Goal: Check status: Check status

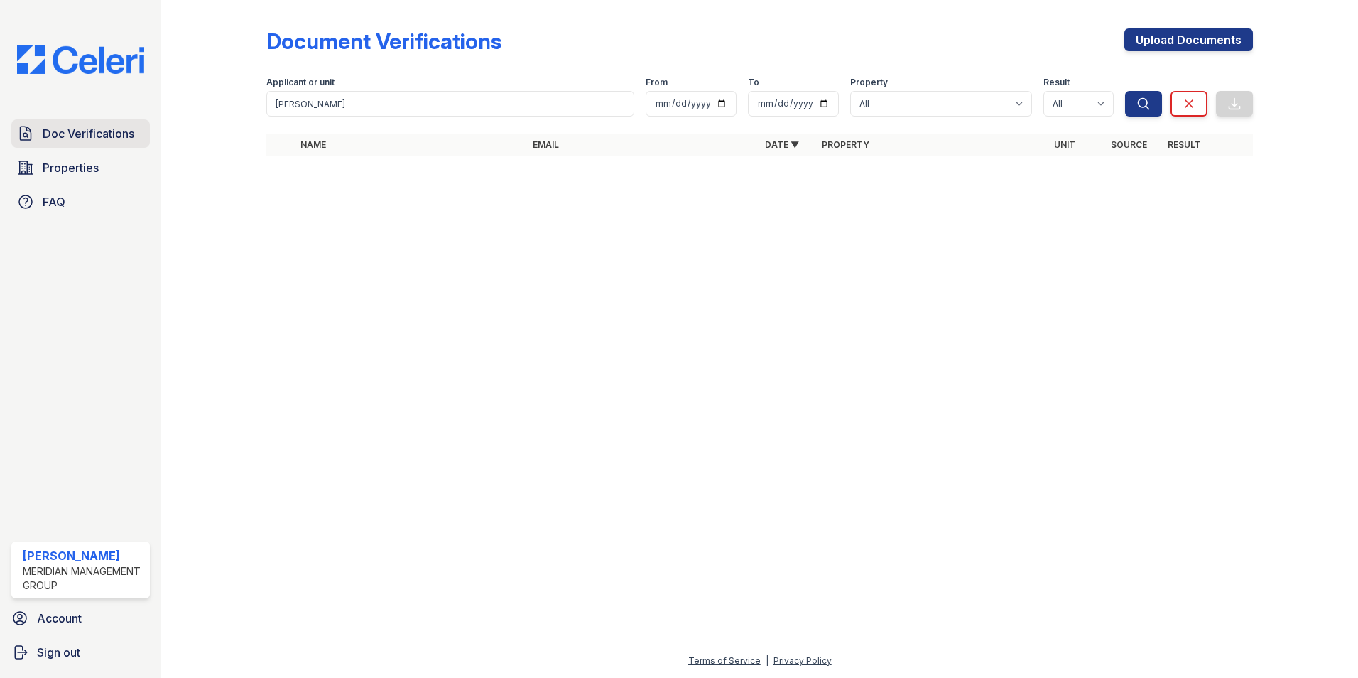
click at [117, 134] on span "Doc Verifications" at bounding box center [89, 133] width 92 height 17
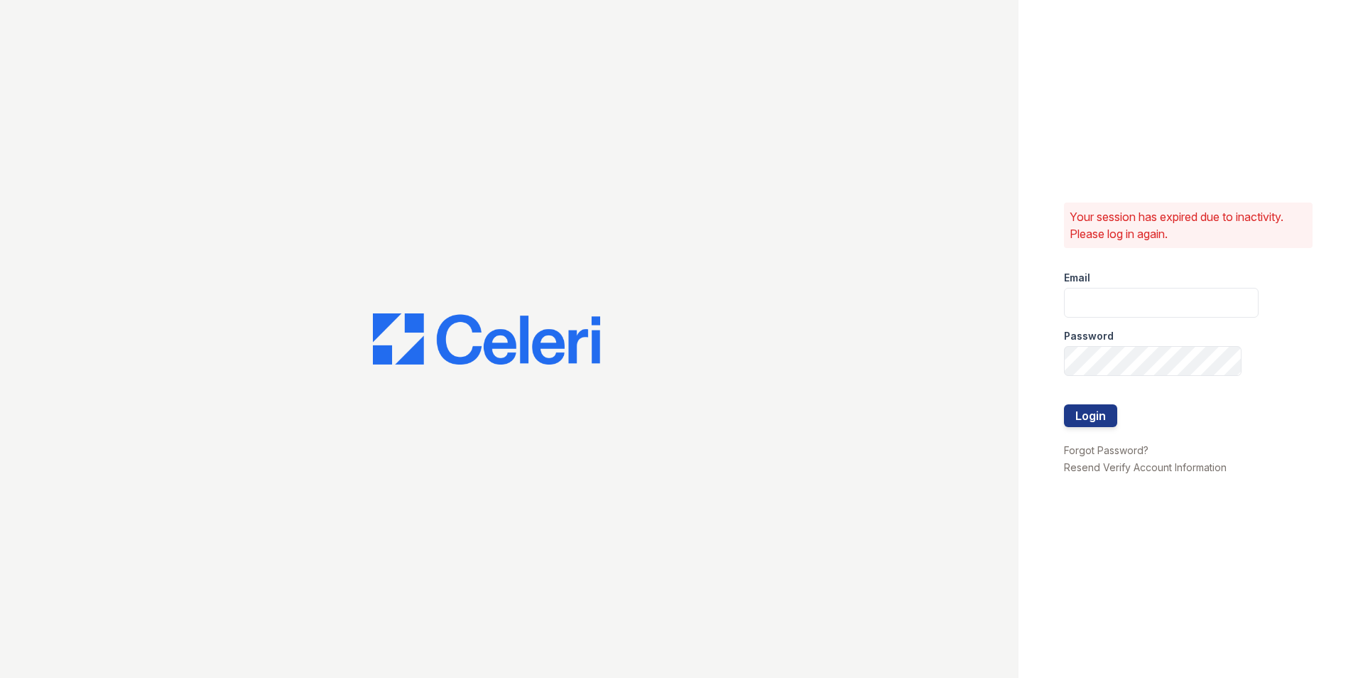
type input "nmendez@mmgmgt.com"
click at [1089, 415] on button "Login" at bounding box center [1090, 415] width 53 height 23
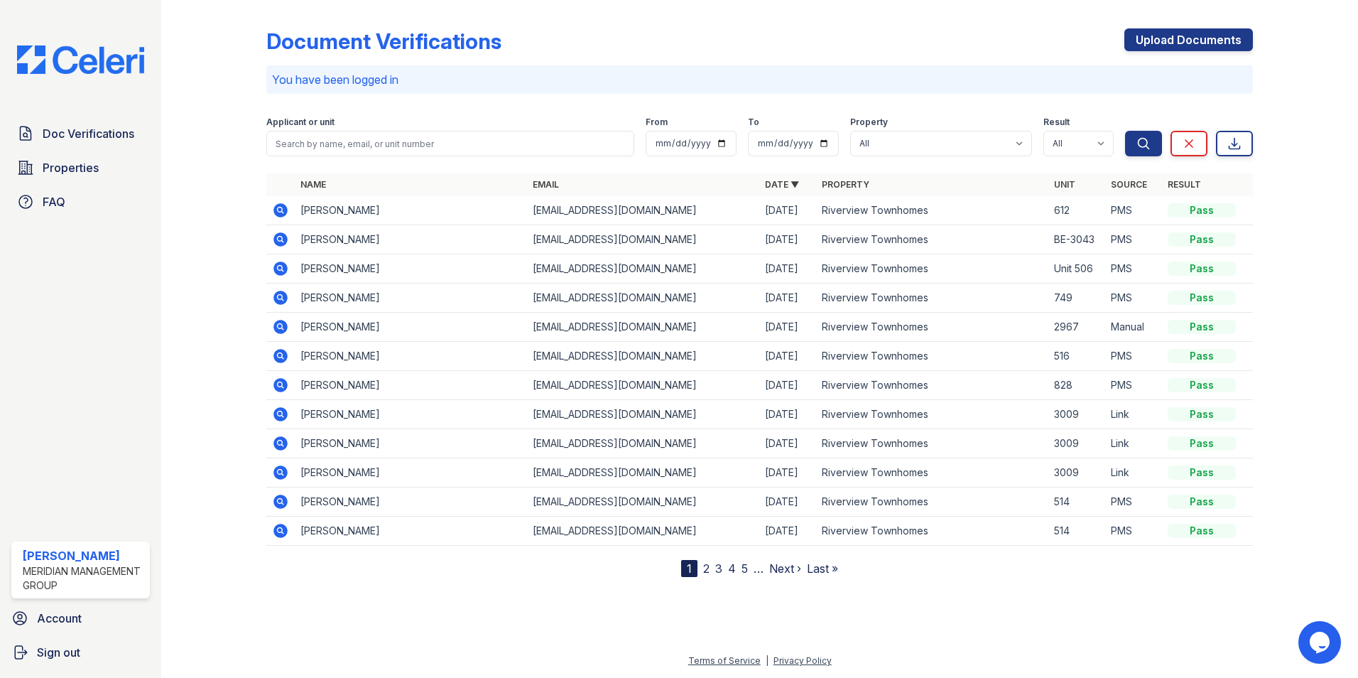
click at [273, 212] on icon at bounding box center [280, 210] width 17 height 17
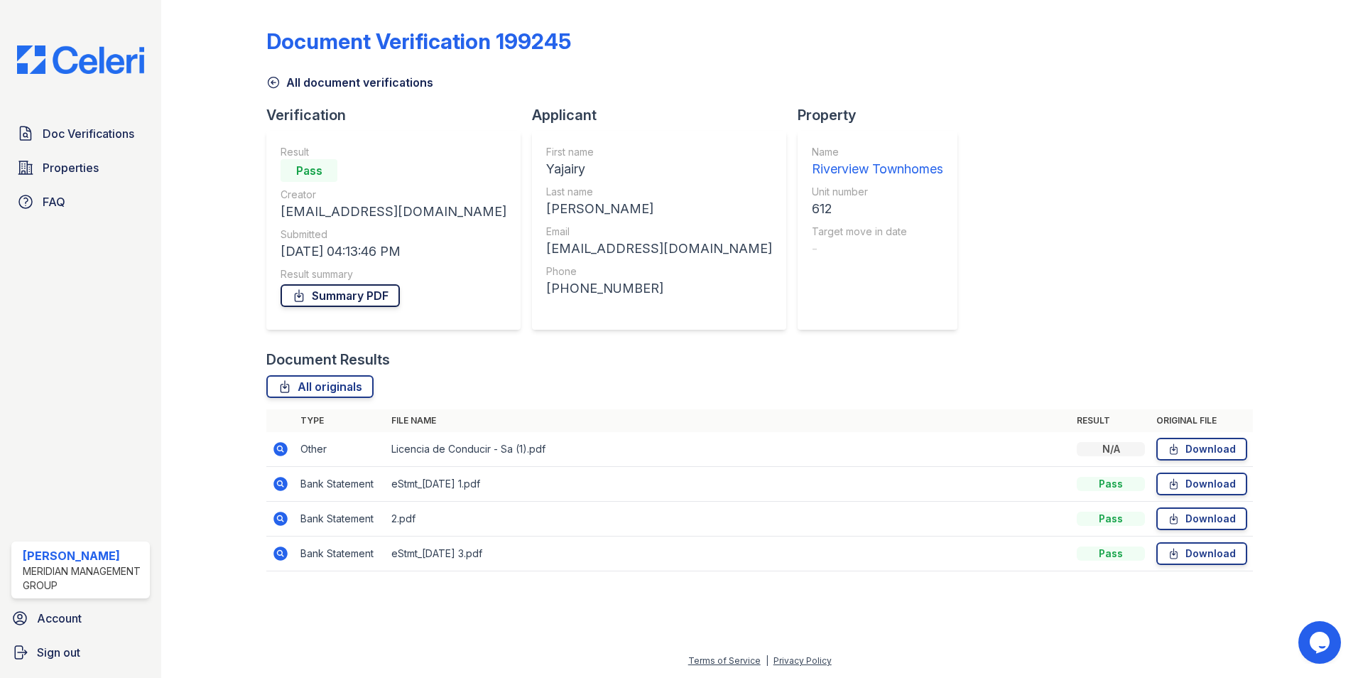
click at [331, 294] on link "Summary PDF" at bounding box center [340, 295] width 119 height 23
click at [279, 77] on icon at bounding box center [273, 82] width 14 height 14
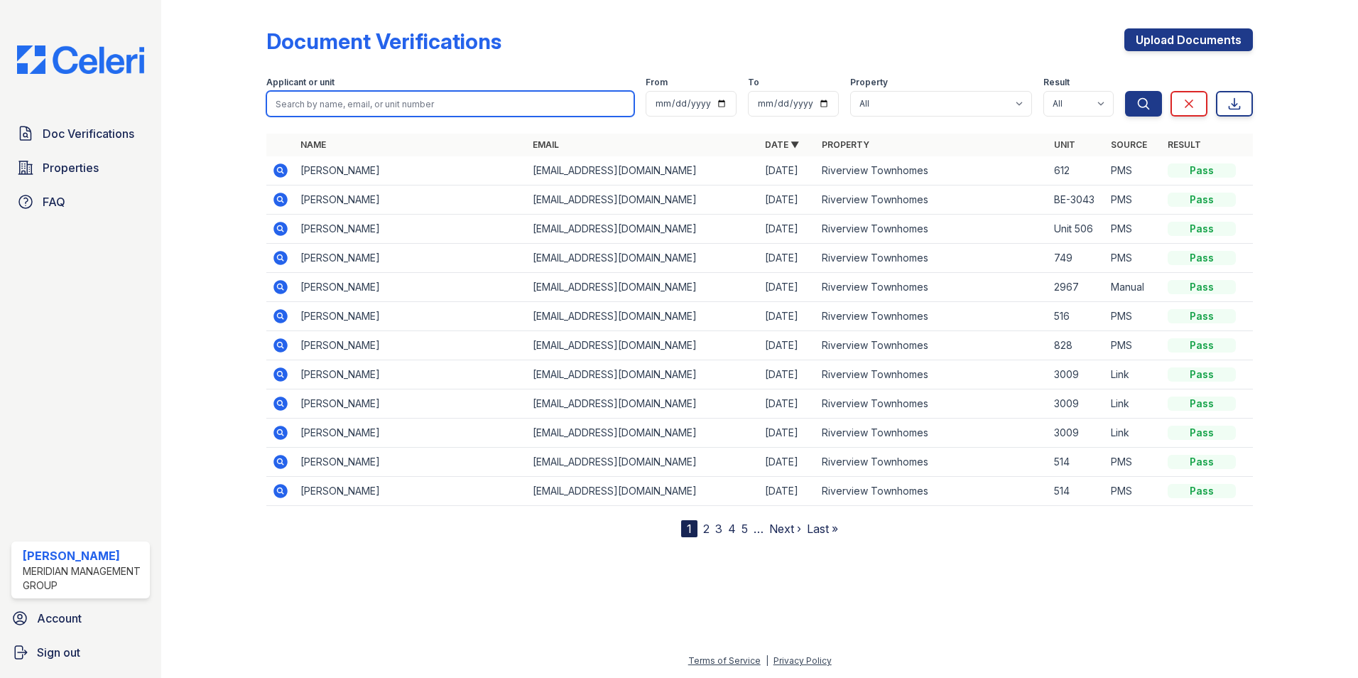
click at [290, 94] on input "search" at bounding box center [450, 104] width 368 height 26
type input "jakeira"
click at [1125, 91] on button "Search" at bounding box center [1143, 104] width 37 height 26
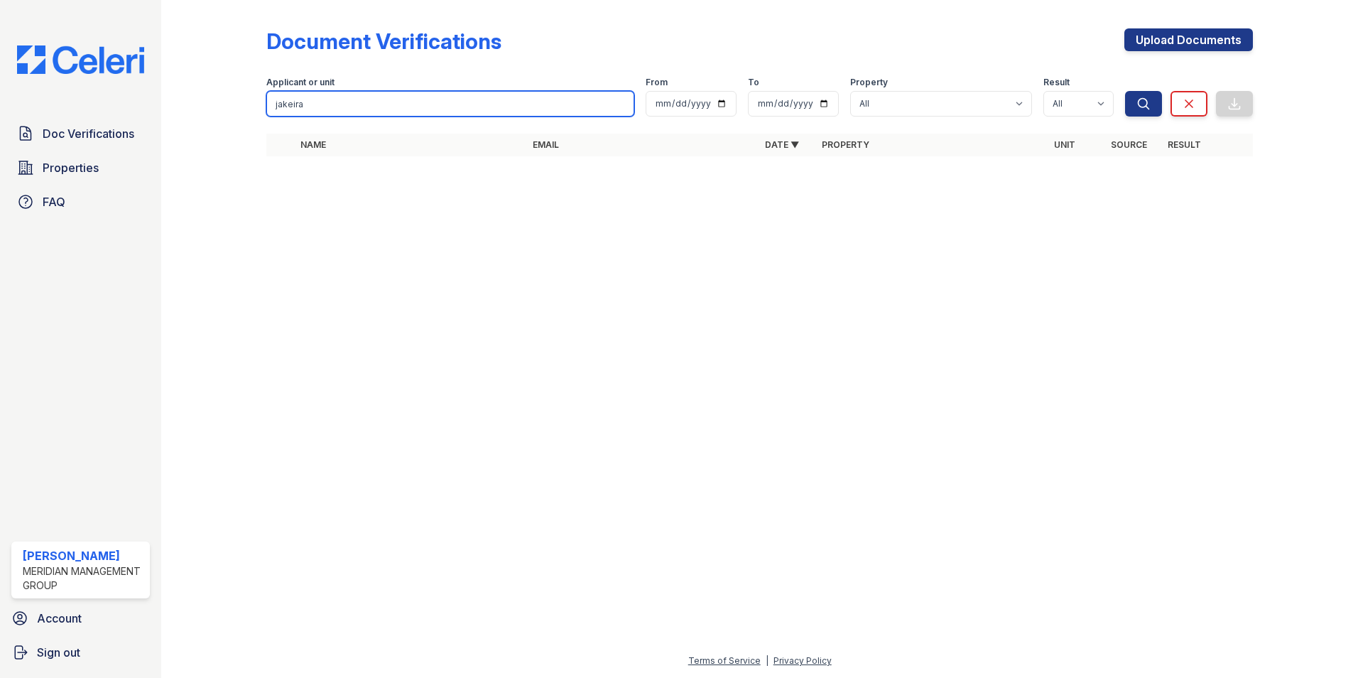
drag, startPoint x: 340, startPoint y: 92, endPoint x: 336, endPoint y: 98, distance: 7.7
click at [336, 98] on input "jakeira" at bounding box center [450, 104] width 368 height 26
type input "jakeria"
click at [1125, 91] on button "Search" at bounding box center [1143, 104] width 37 height 26
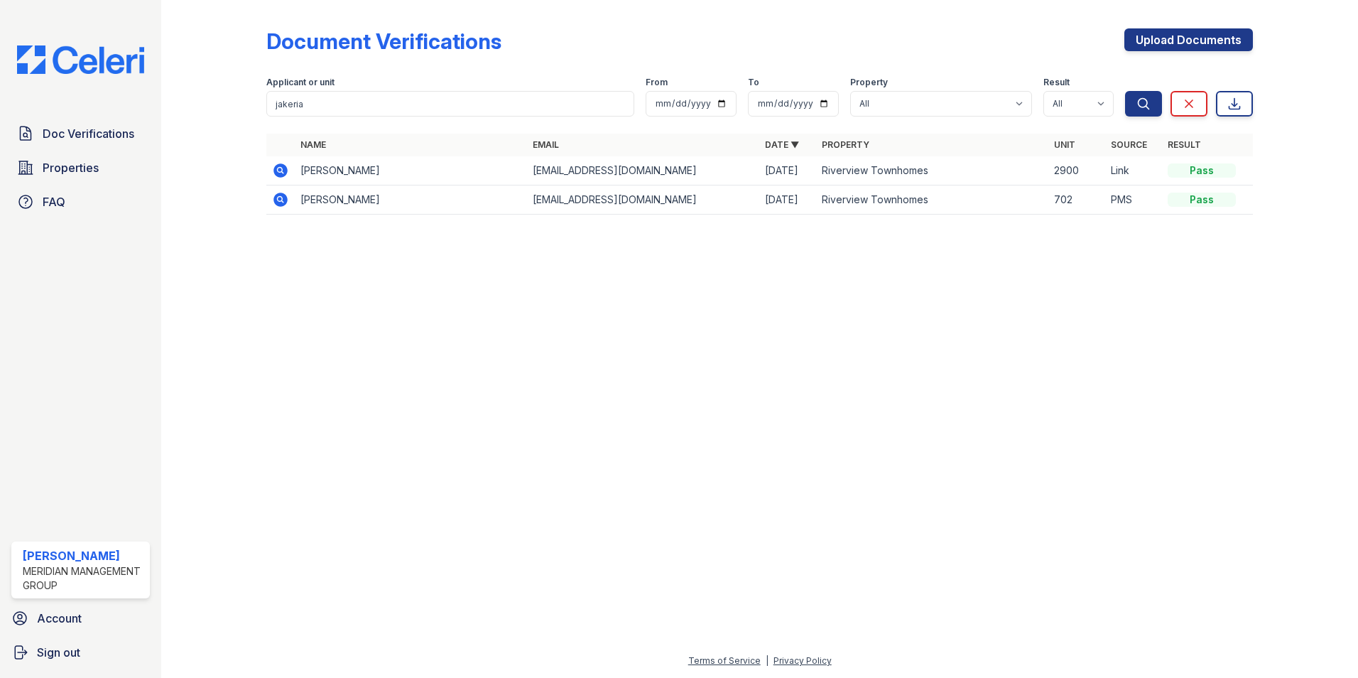
click at [276, 170] on icon at bounding box center [280, 170] width 14 height 14
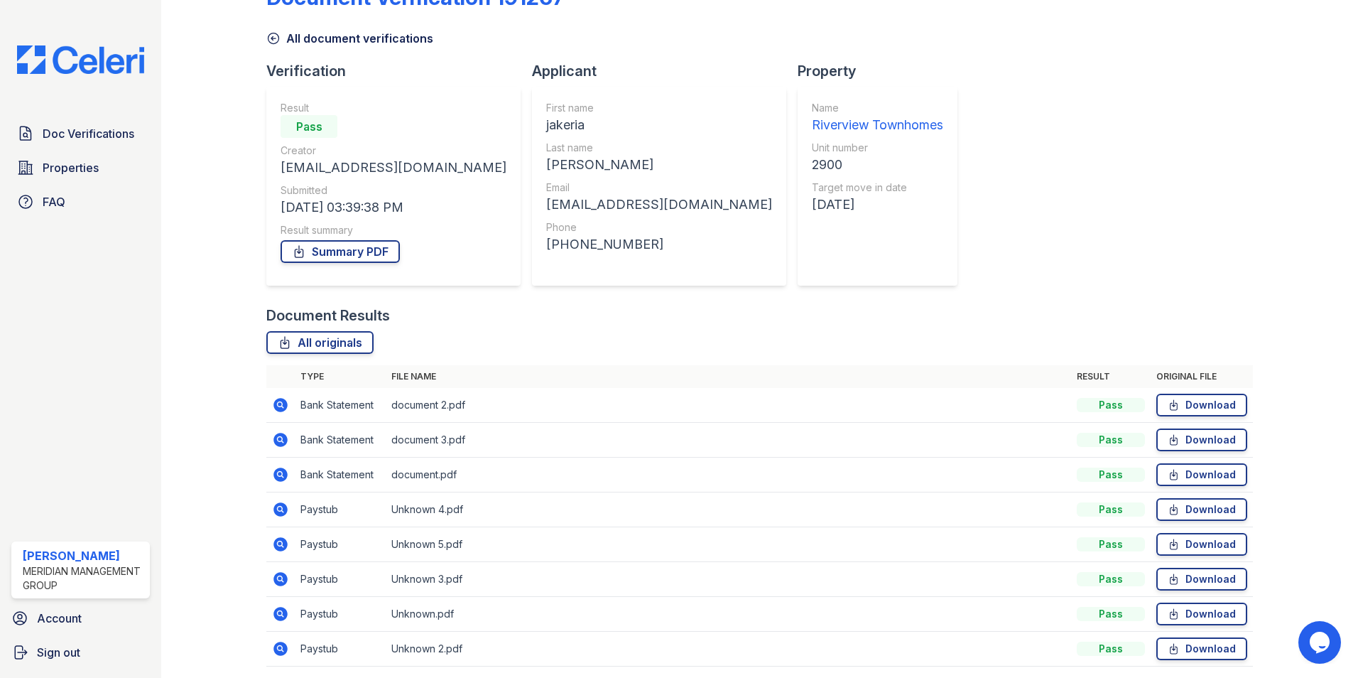
scroll to position [95, 0]
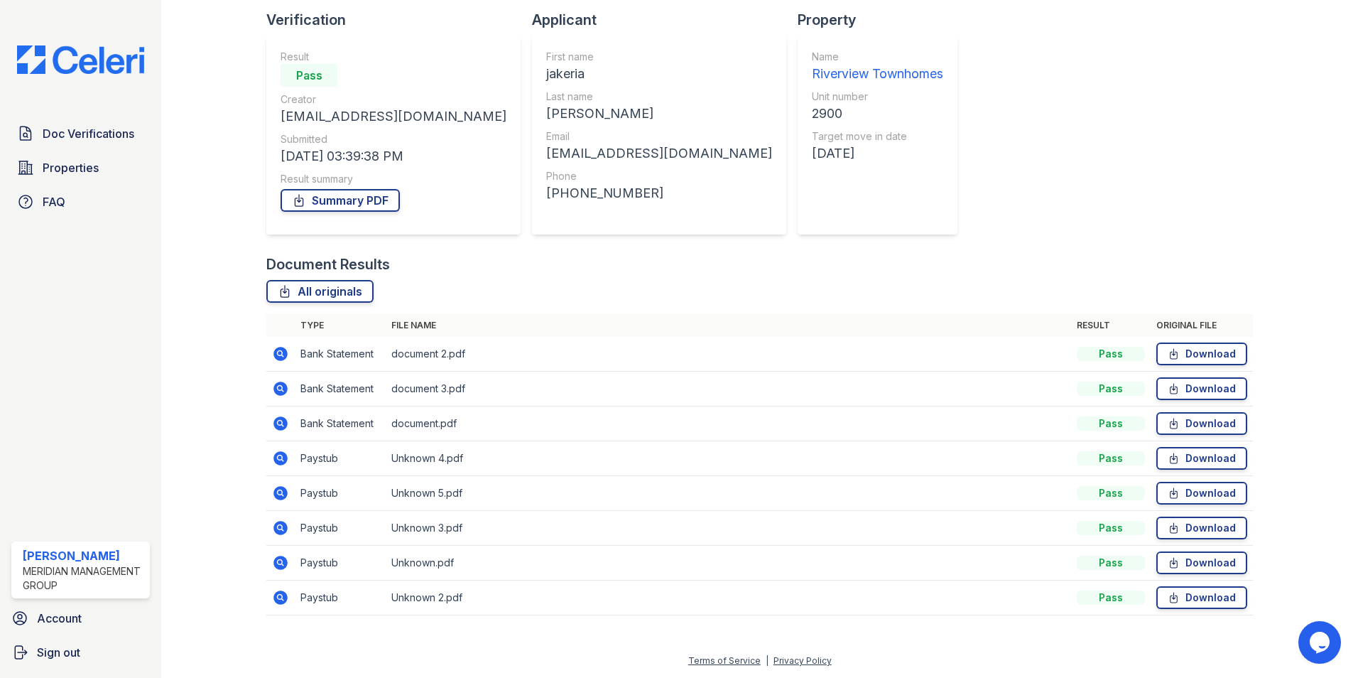
click at [276, 458] on icon at bounding box center [280, 458] width 14 height 14
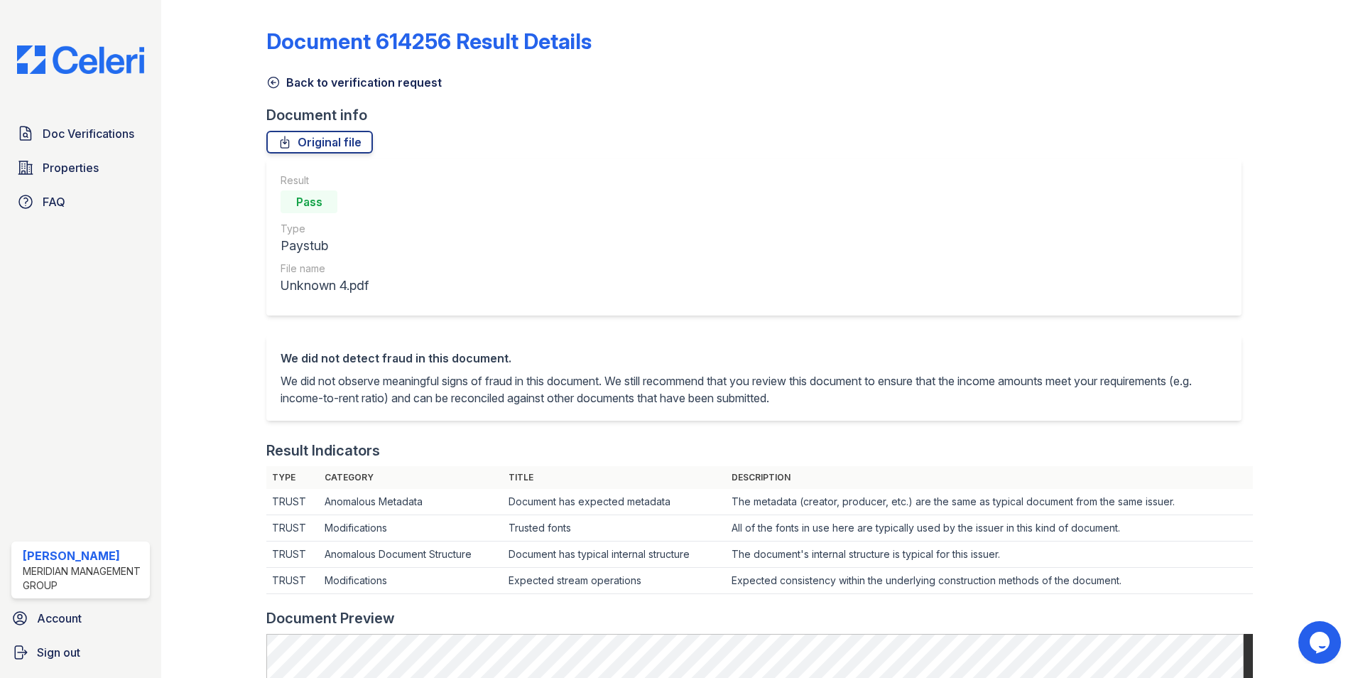
click at [273, 85] on icon at bounding box center [273, 82] width 14 height 14
